Goal: Task Accomplishment & Management: Complete application form

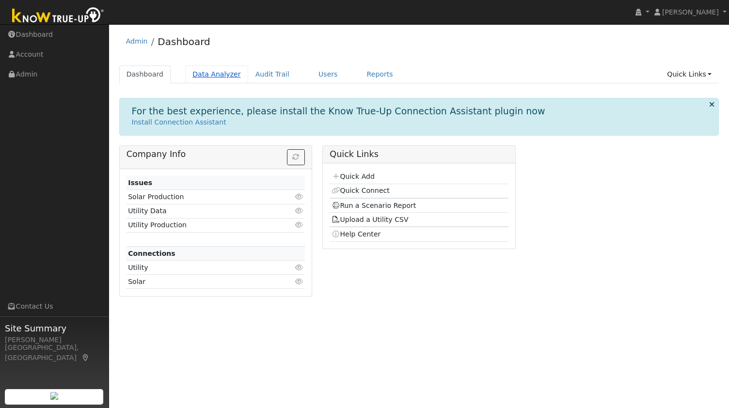
click at [217, 79] on link "Data Analyzer" at bounding box center [216, 74] width 63 height 18
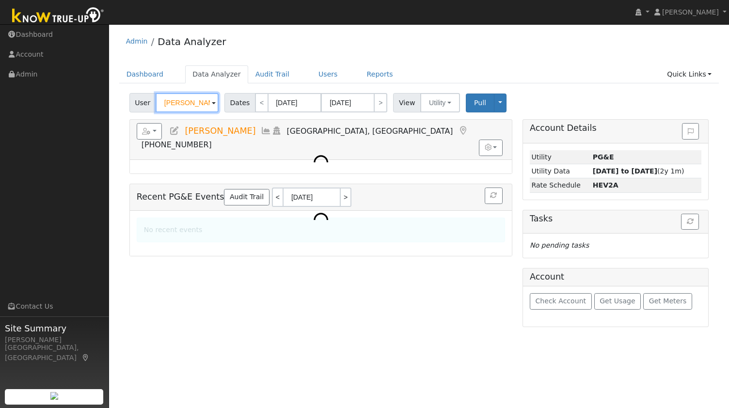
click at [194, 100] on input "John Gatdula" at bounding box center [187, 102] width 63 height 19
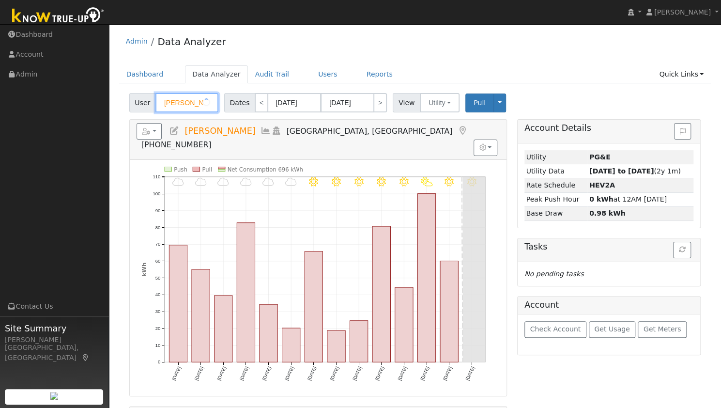
click at [194, 100] on input "John Gatdula" at bounding box center [187, 102] width 63 height 19
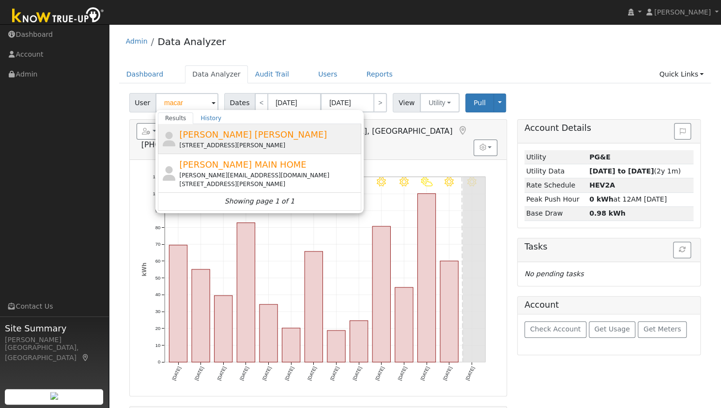
click at [208, 142] on div "26 Carmello Road, Walnut Creek, CA 94597" at bounding box center [269, 145] width 180 height 9
type input "Ron MacArthur ADU"
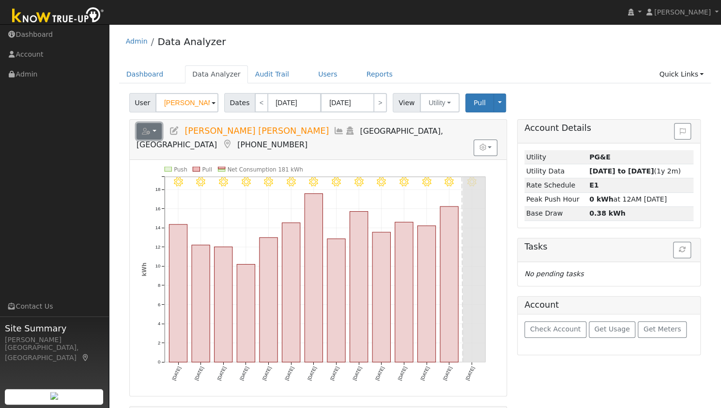
click at [155, 131] on button "button" at bounding box center [150, 131] width 26 height 16
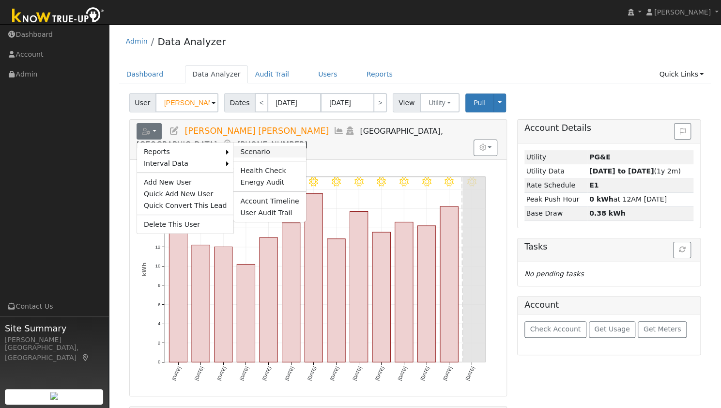
click at [241, 150] on link "Scenario" at bounding box center [270, 152] width 72 height 12
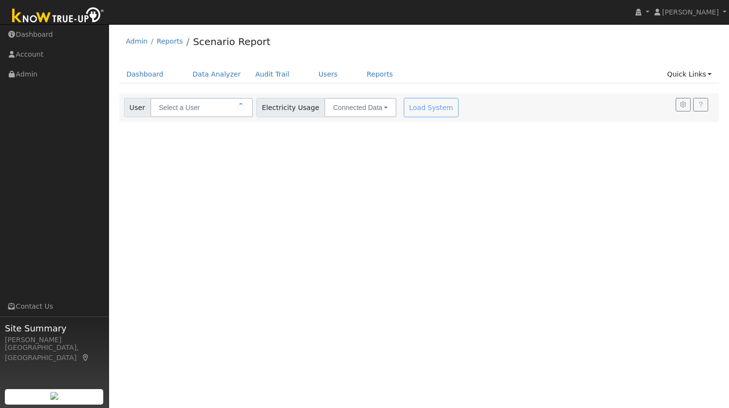
type input "[PERSON_NAME] [PERSON_NAME]"
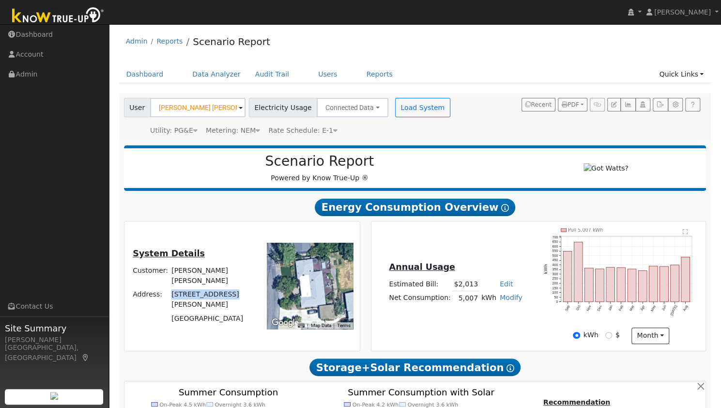
drag, startPoint x: 227, startPoint y: 296, endPoint x: 166, endPoint y: 299, distance: 61.1
click at [166, 299] on tr "Address: 26 Carmello Road" at bounding box center [193, 300] width 125 height 24
copy tr "[STREET_ADDRESS][PERSON_NAME]"
click at [197, 78] on link "Data Analyzer" at bounding box center [216, 74] width 63 height 18
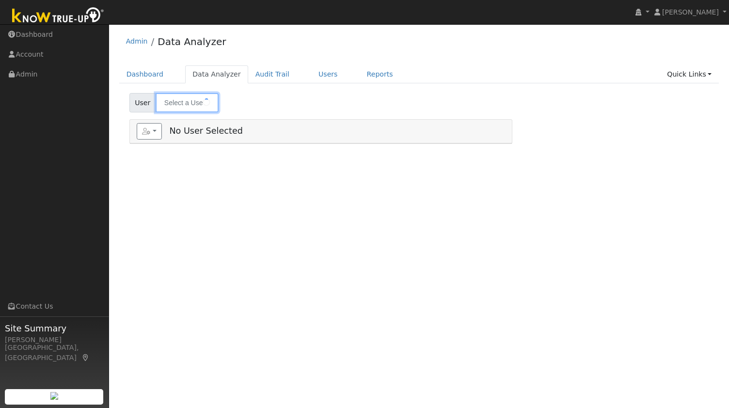
type input "Ron MacArthur ADU"
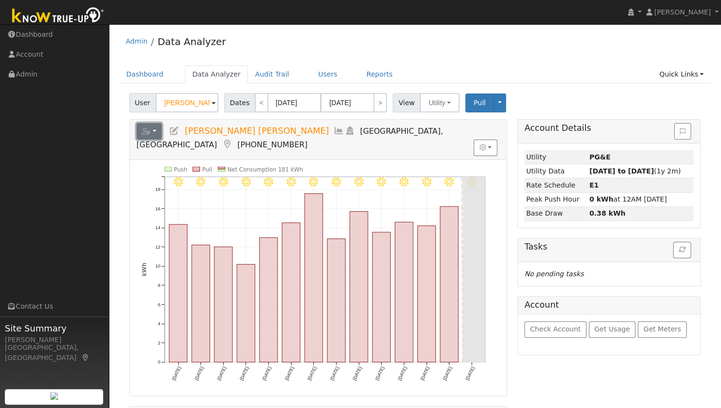
click at [153, 130] on button "button" at bounding box center [150, 131] width 26 height 16
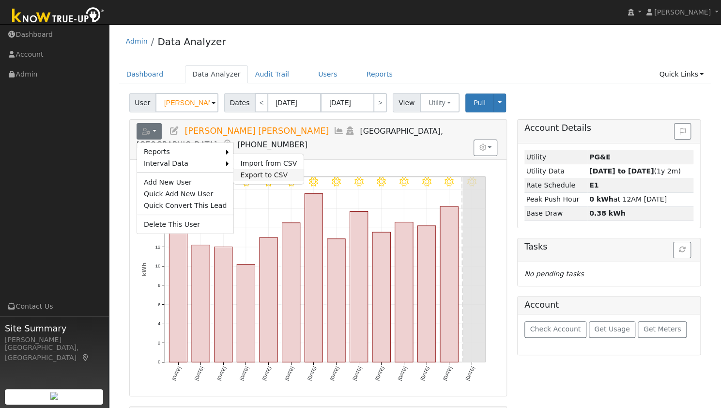
click at [247, 171] on link "Export to CSV" at bounding box center [269, 175] width 70 height 12
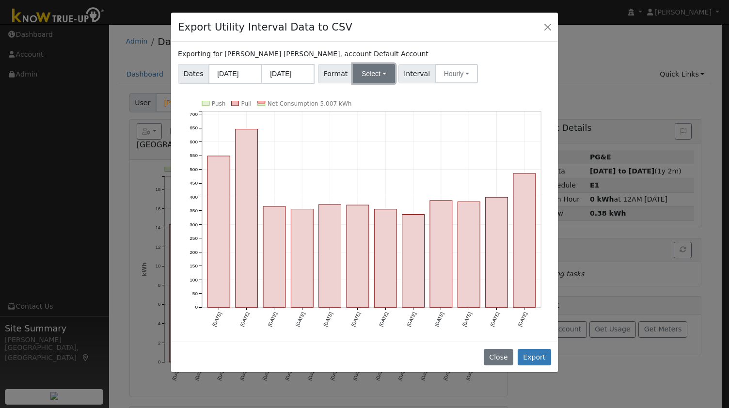
click at [374, 77] on button "Select" at bounding box center [374, 73] width 42 height 19
click at [366, 186] on link "OpenSolar" at bounding box center [384, 184] width 69 height 14
click at [536, 357] on button "Export" at bounding box center [533, 357] width 33 height 16
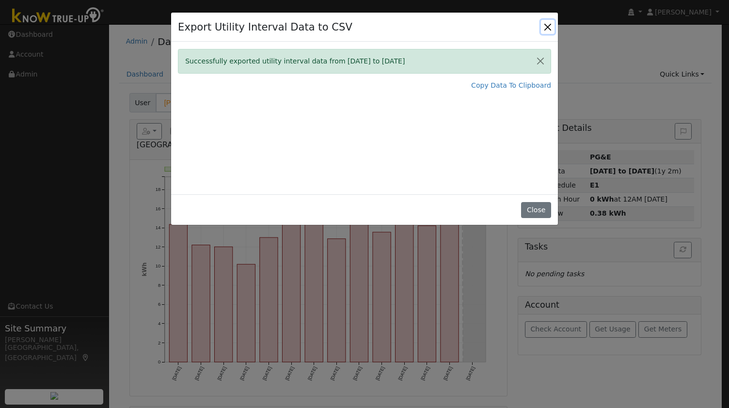
click at [549, 27] on button "Close" at bounding box center [548, 27] width 14 height 14
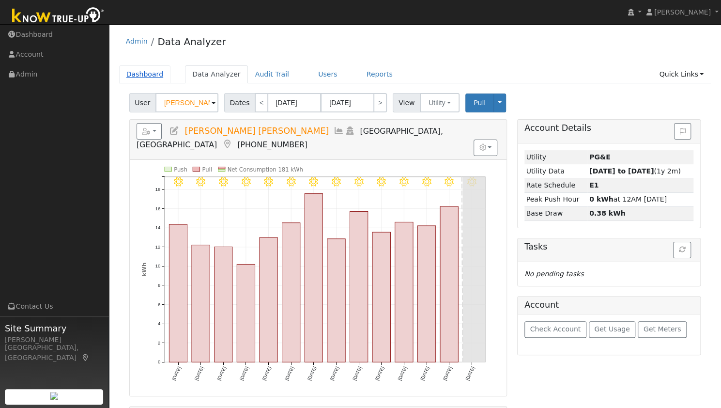
click at [137, 70] on link "Dashboard" at bounding box center [145, 74] width 52 height 18
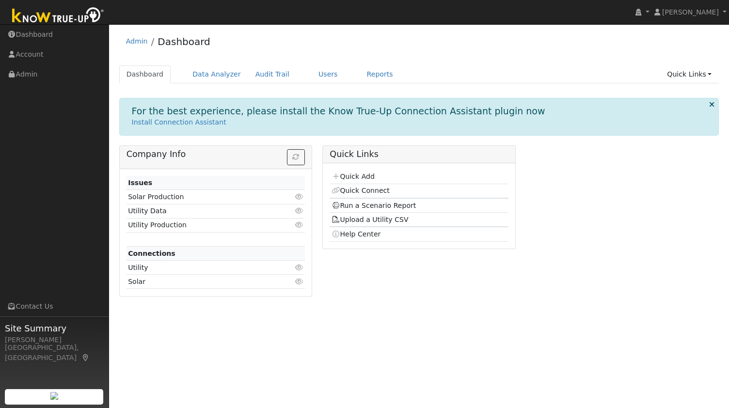
click at [341, 124] on p "Install Connection Assistant" at bounding box center [419, 122] width 575 height 10
click at [350, 176] on link "Quick Add" at bounding box center [352, 176] width 43 height 8
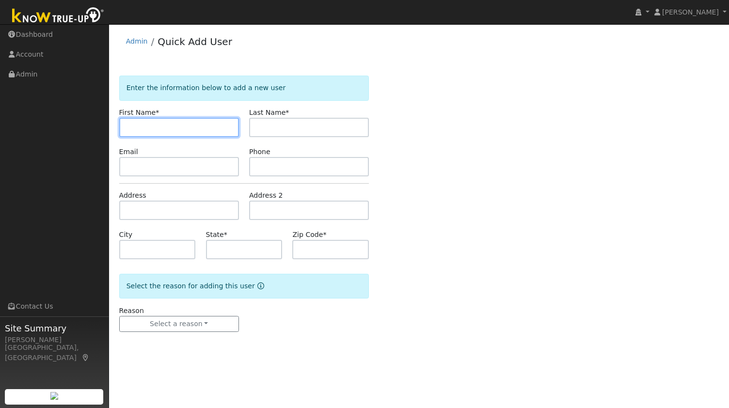
paste input "[PERSON_NAME]"
type input "[PERSON_NAME]"
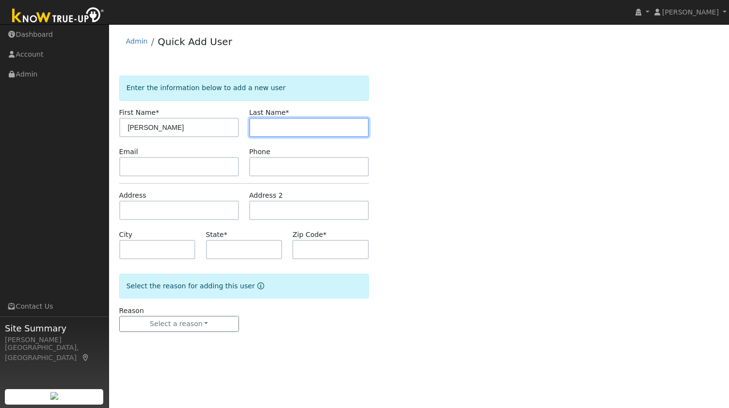
paste input "[PERSON_NAME]"
type input "[PERSON_NAME]"
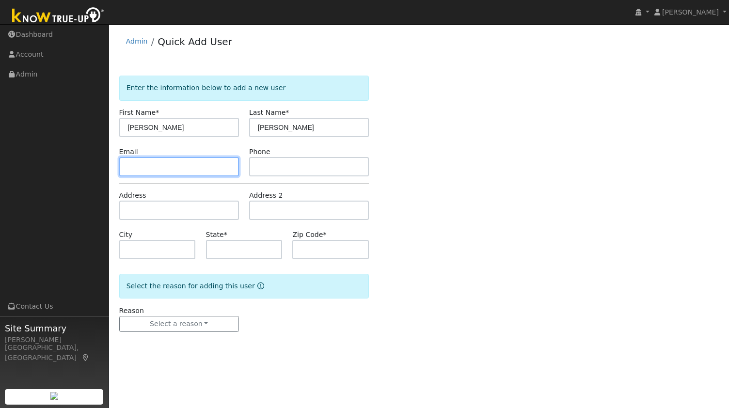
click at [209, 172] on input "text" at bounding box center [179, 166] width 120 height 19
paste input "[EMAIL_ADDRESS][DOMAIN_NAME]"
type input "[EMAIL_ADDRESS][DOMAIN_NAME]"
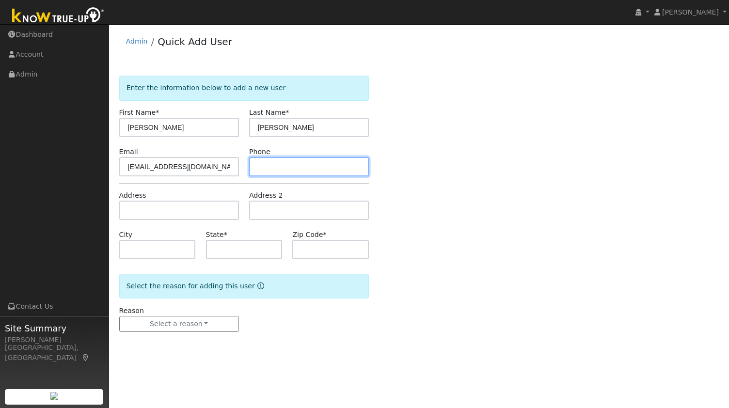
click at [313, 171] on input "text" at bounding box center [309, 166] width 120 height 19
paste input "7076316046"
type input "7076316046"
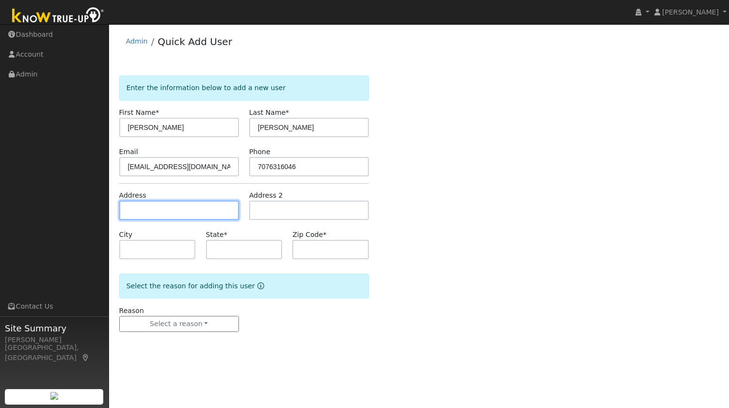
click at [178, 210] on input "text" at bounding box center [179, 210] width 120 height 19
paste input "[STREET_ADDRESS]"
type input "[STREET_ADDRESS]"
type input "[GEOGRAPHIC_DATA]"
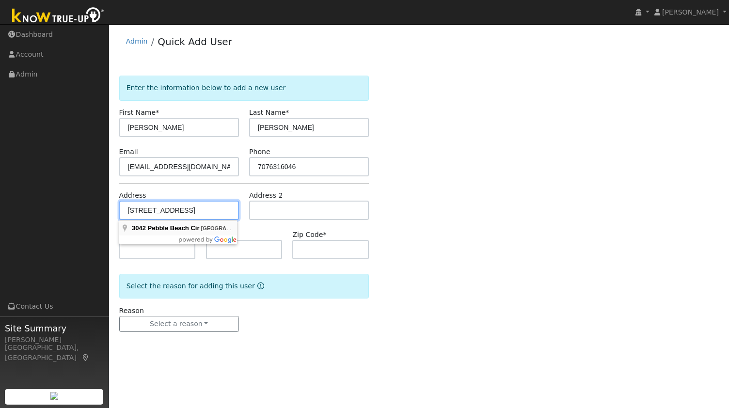
type input "CA"
type input "94534"
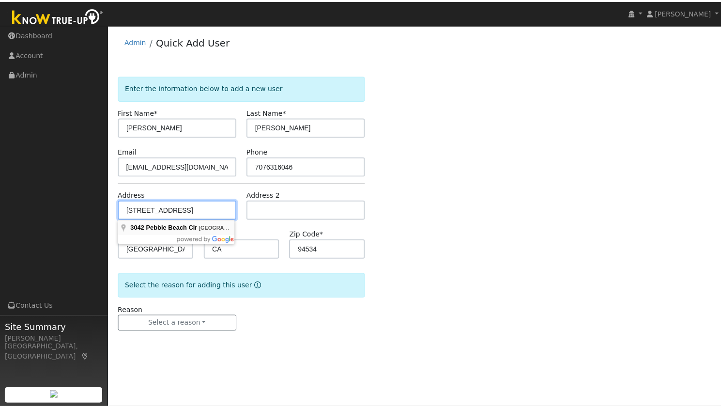
scroll to position [0, 0]
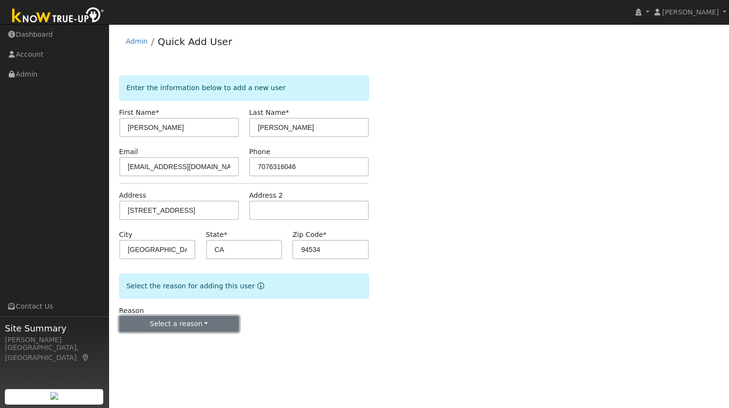
click at [171, 326] on button "Select a reason" at bounding box center [179, 324] width 120 height 16
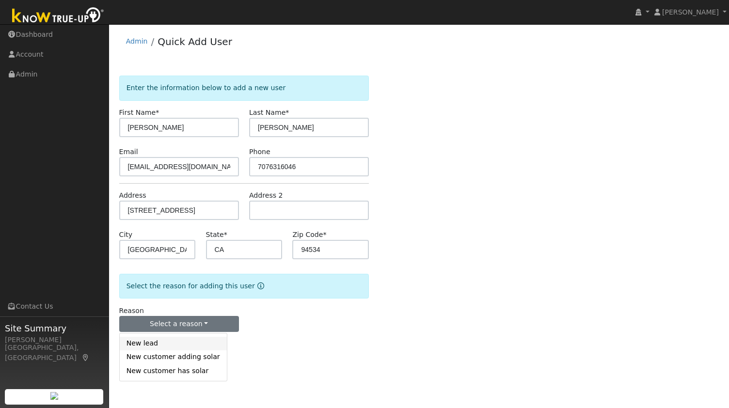
click at [158, 344] on link "New lead" at bounding box center [173, 344] width 107 height 14
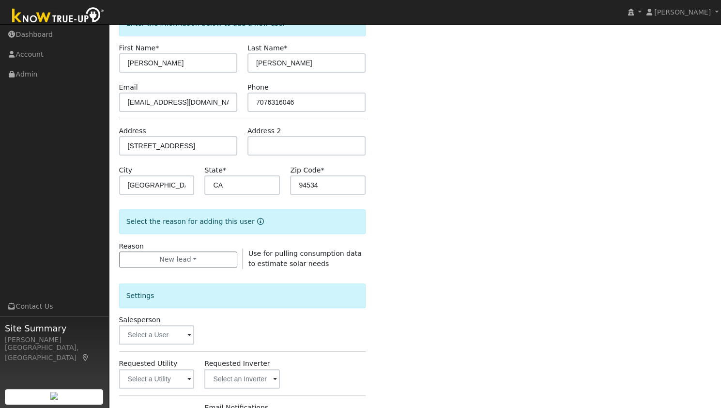
scroll to position [66, 0]
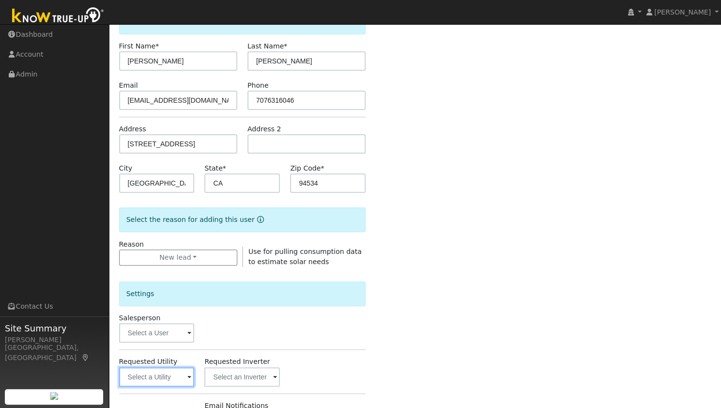
click at [167, 375] on input "text" at bounding box center [157, 376] width 76 height 19
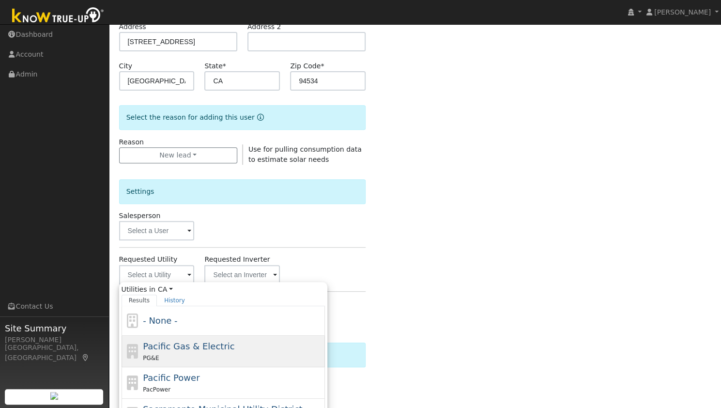
click at [176, 347] on span "Pacific Gas & Electric" at bounding box center [189, 346] width 92 height 10
type input "Pacific Gas & Electric"
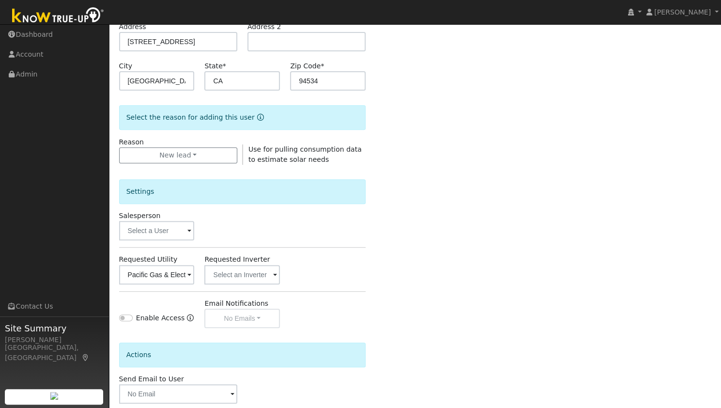
scroll to position [218, 0]
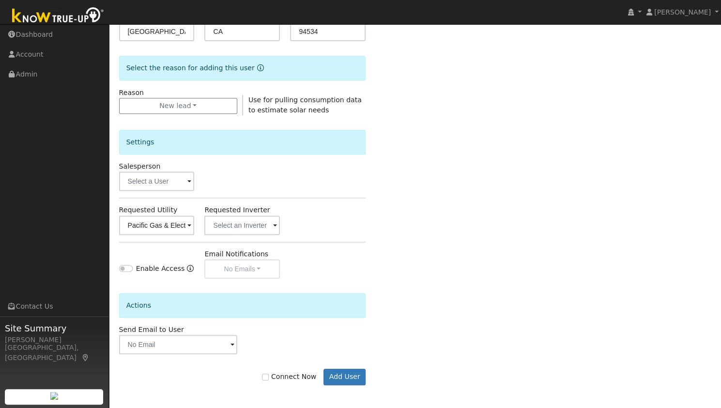
click at [298, 379] on label "Connect Now" at bounding box center [289, 377] width 54 height 10
click at [269, 379] on input "Connect Now" at bounding box center [265, 377] width 7 height 7
checkbox input "true"
click at [352, 374] on button "Add User" at bounding box center [345, 377] width 42 height 16
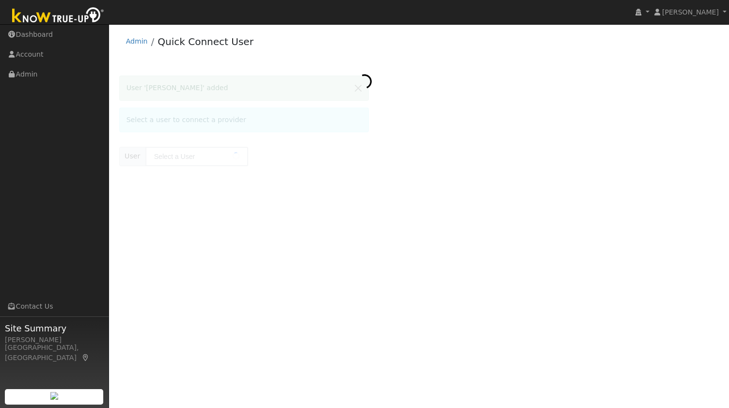
type input "Laura R Fowler"
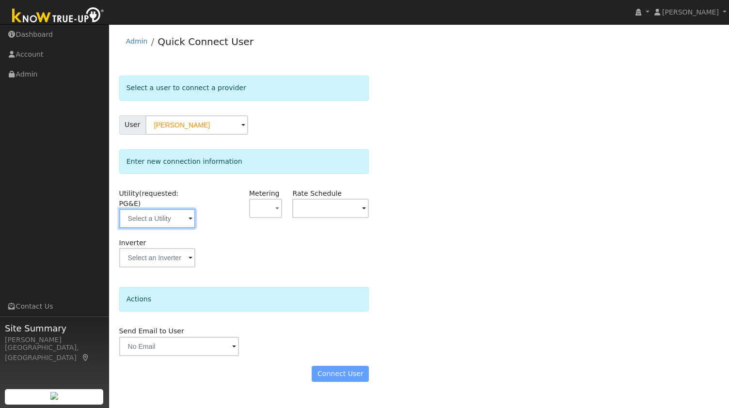
click at [171, 209] on input "text" at bounding box center [157, 218] width 77 height 19
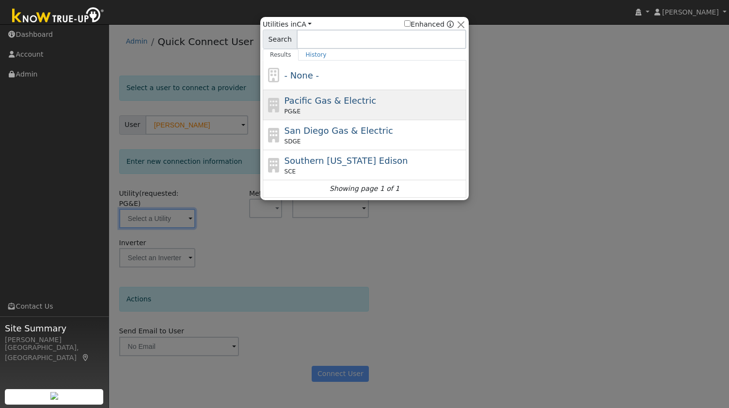
click at [355, 105] on span "Pacific Gas & Electric" at bounding box center [330, 100] width 92 height 10
type input "PG&E"
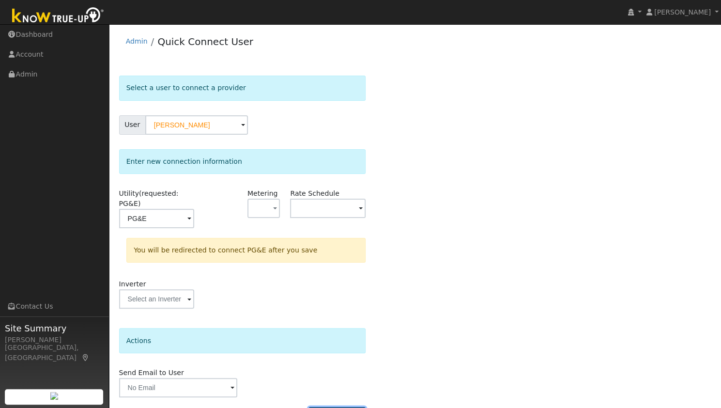
click at [345, 407] on button "Connect User" at bounding box center [337, 415] width 57 height 16
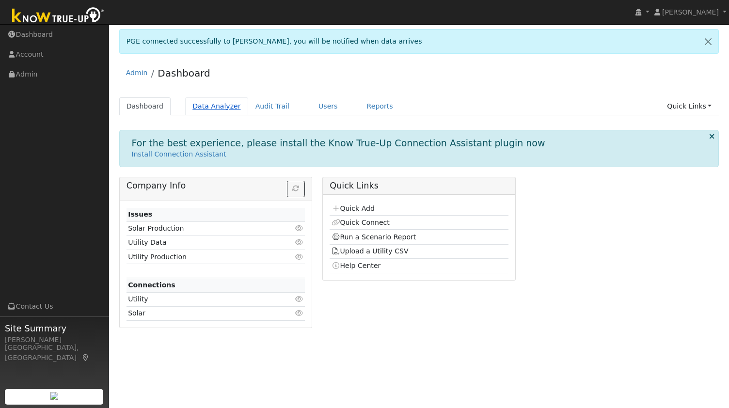
click at [204, 104] on link "Data Analyzer" at bounding box center [216, 106] width 63 height 18
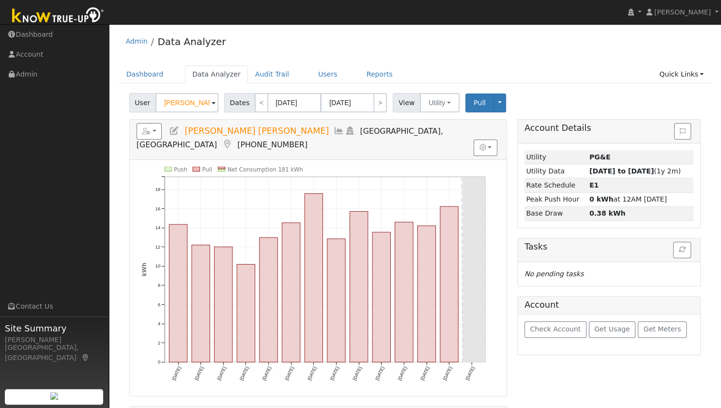
click at [183, 104] on input "[PERSON_NAME] [PERSON_NAME]" at bounding box center [187, 102] width 63 height 19
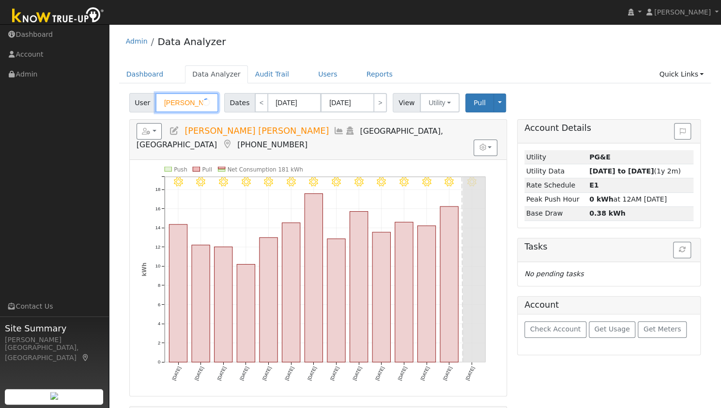
click at [183, 104] on input "[PERSON_NAME] [PERSON_NAME]" at bounding box center [187, 102] width 63 height 19
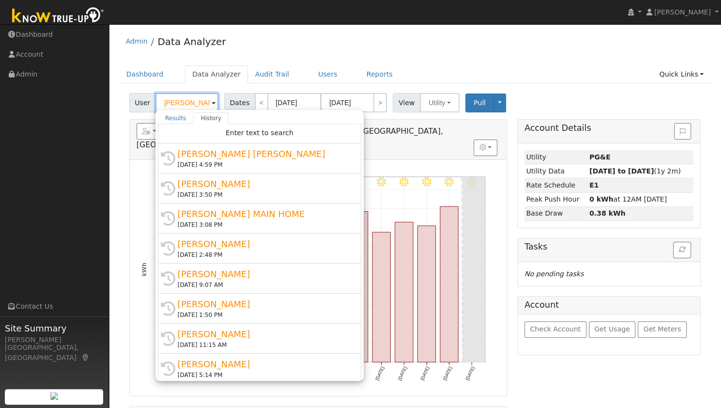
paste input "[EMAIL_ADDRESS][DOMAIN_NAME]"
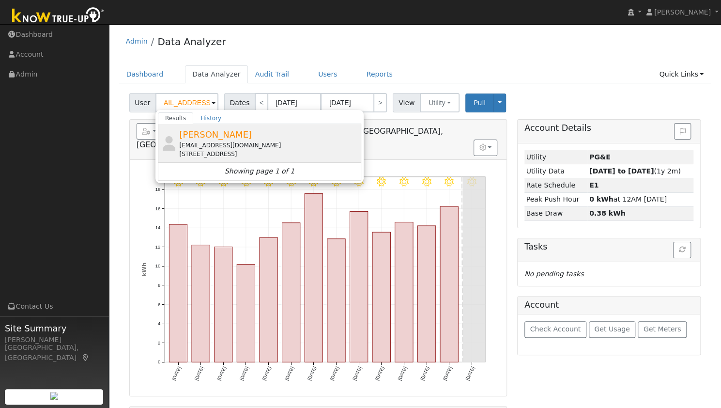
click at [225, 139] on span "[PERSON_NAME]" at bounding box center [215, 134] width 73 height 10
type input "[PERSON_NAME]"
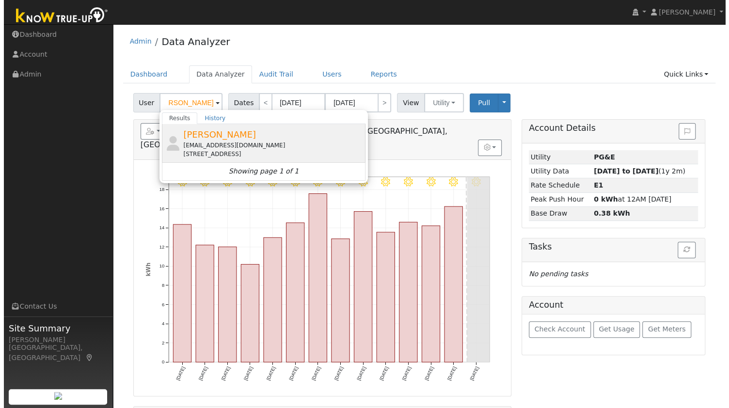
scroll to position [0, 0]
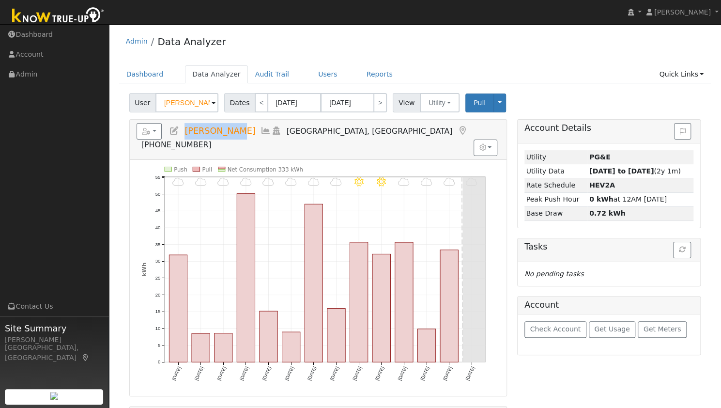
drag, startPoint x: 184, startPoint y: 131, endPoint x: 235, endPoint y: 127, distance: 51.5
click at [235, 127] on h5 "Reports Scenario Health Check Energy Audit Account Timeline User Audit Trail In…" at bounding box center [318, 136] width 363 height 27
copy span "[PERSON_NAME]"
click at [148, 135] on button "button" at bounding box center [150, 131] width 26 height 16
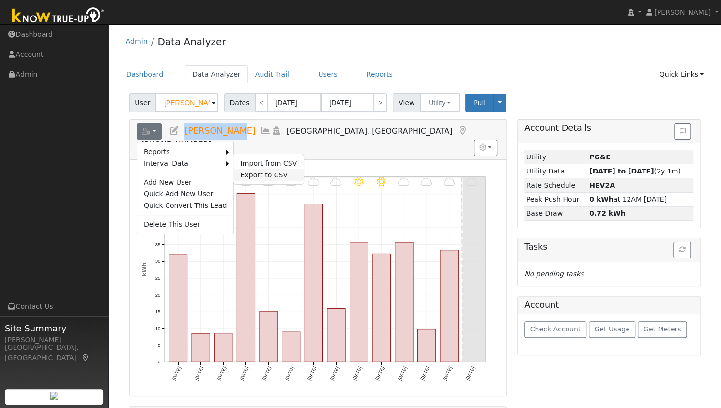
click at [253, 171] on link "Export to CSV" at bounding box center [269, 175] width 70 height 12
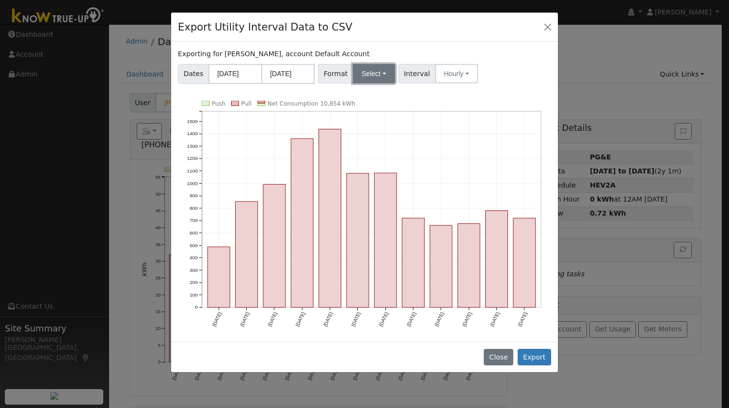
click at [379, 74] on button "Select" at bounding box center [374, 73] width 42 height 19
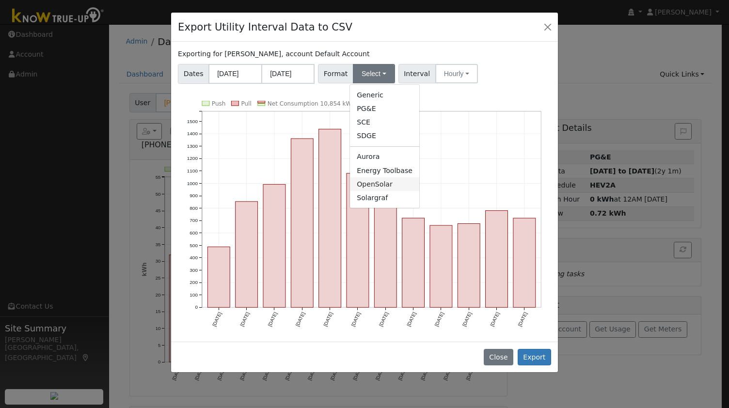
click at [378, 180] on link "OpenSolar" at bounding box center [384, 184] width 69 height 14
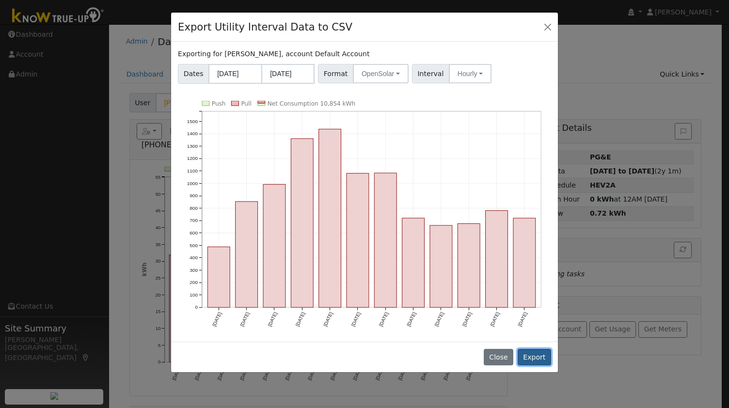
click at [530, 352] on button "Export" at bounding box center [533, 357] width 33 height 16
